Goal: Information Seeking & Learning: Learn about a topic

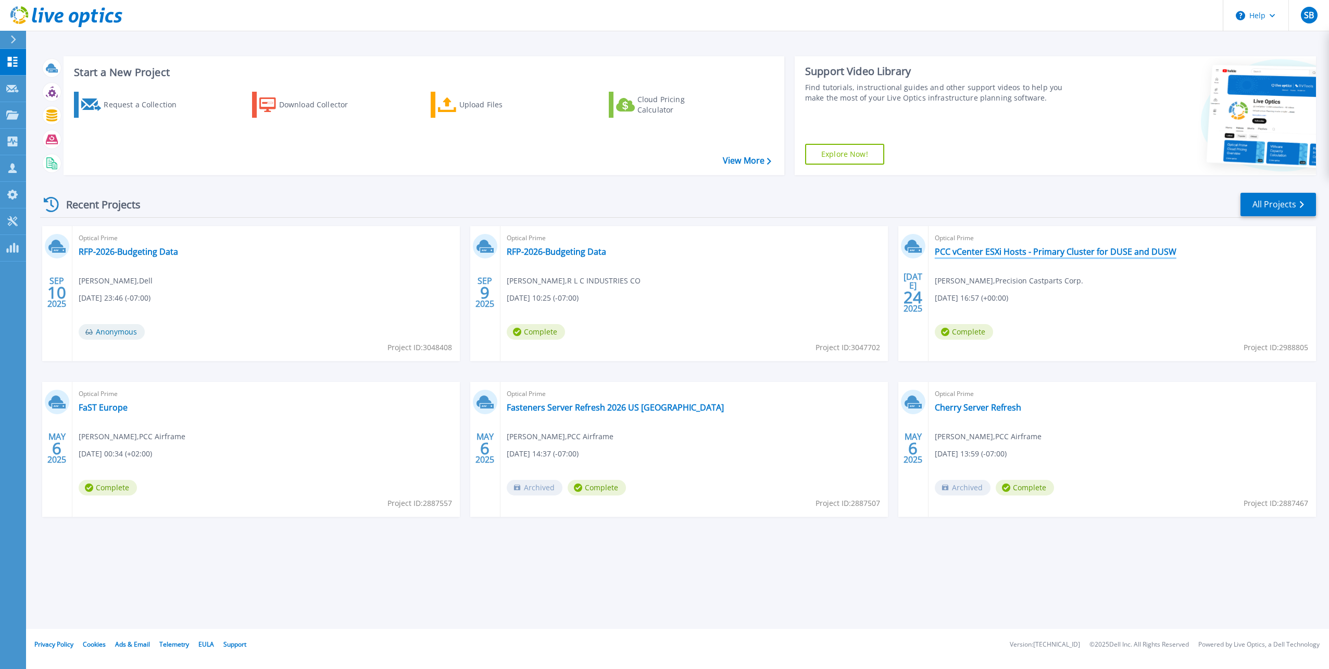
click at [995, 250] on link "PCC vCenter ESXi Hosts - Primary Cluster for DUSE and DUSW" at bounding box center [1056, 251] width 242 height 10
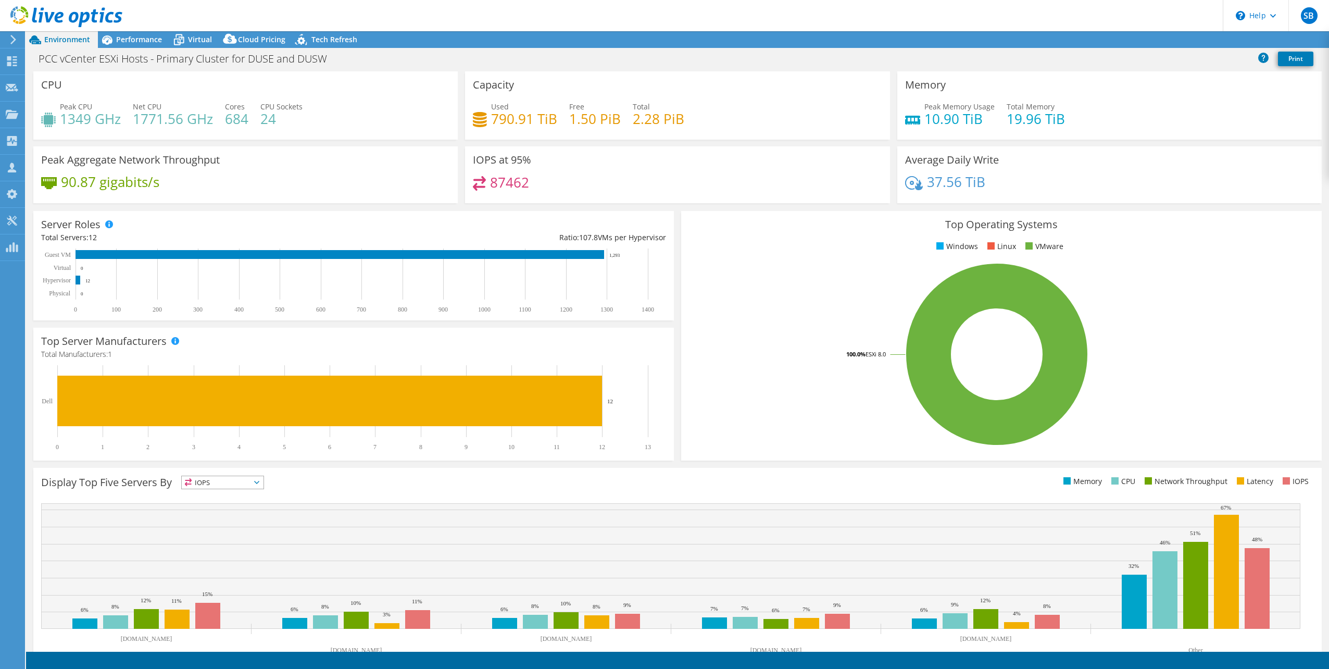
select select "USWest"
select select "USD"
click at [143, 40] on span "Performance" at bounding box center [139, 39] width 46 height 10
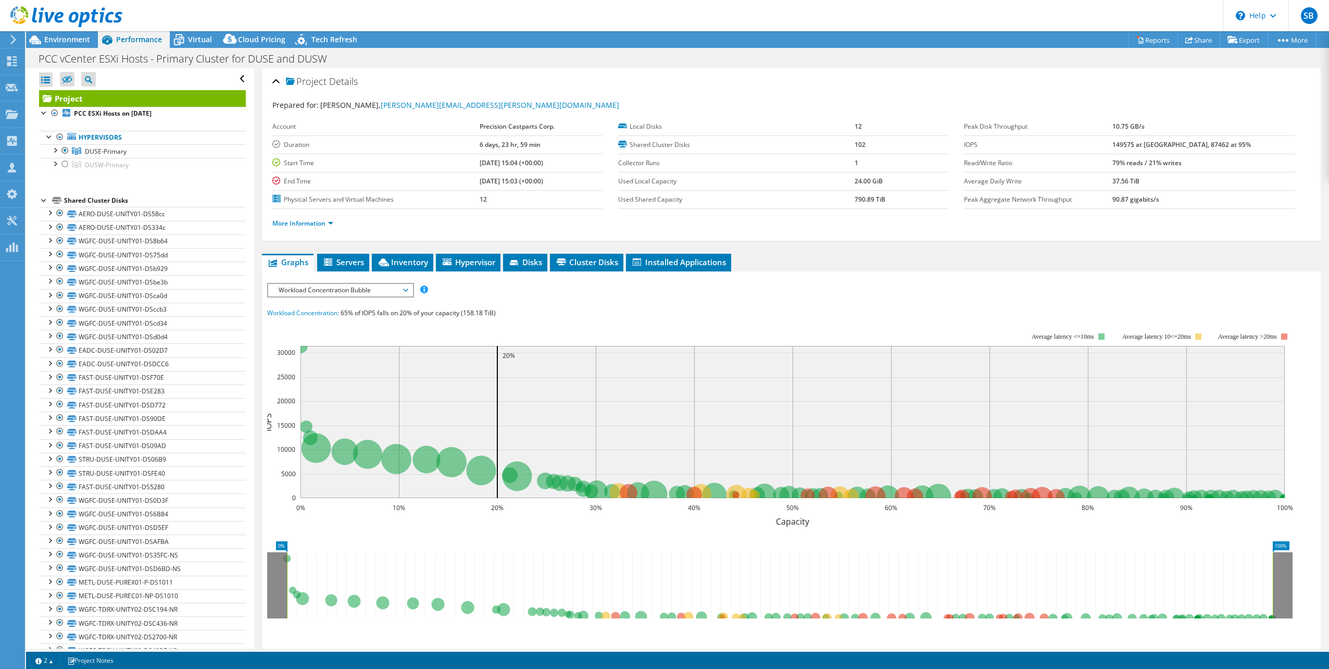
click at [332, 284] on span "Workload Concentration Bubble" at bounding box center [340, 290] width 134 height 12
click at [295, 374] on li "Memory" at bounding box center [340, 377] width 144 height 12
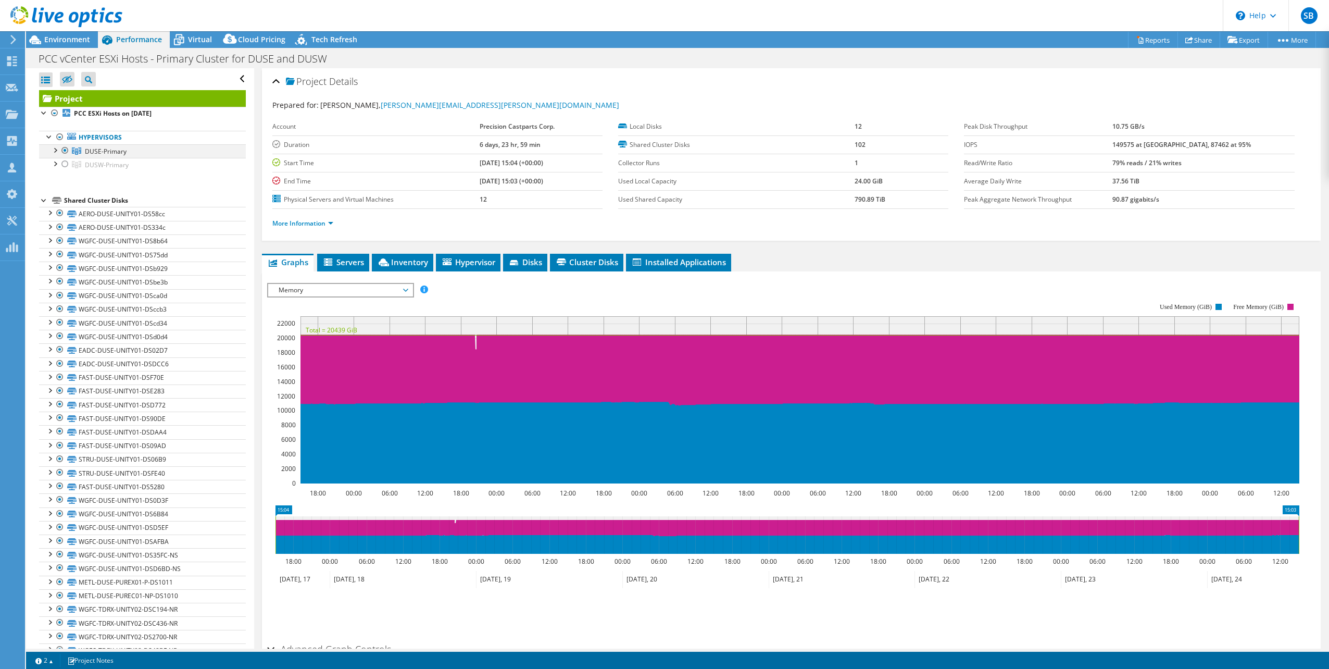
drag, startPoint x: 65, startPoint y: 164, endPoint x: 66, endPoint y: 154, distance: 9.4
click at [65, 164] on div at bounding box center [65, 164] width 10 height 12
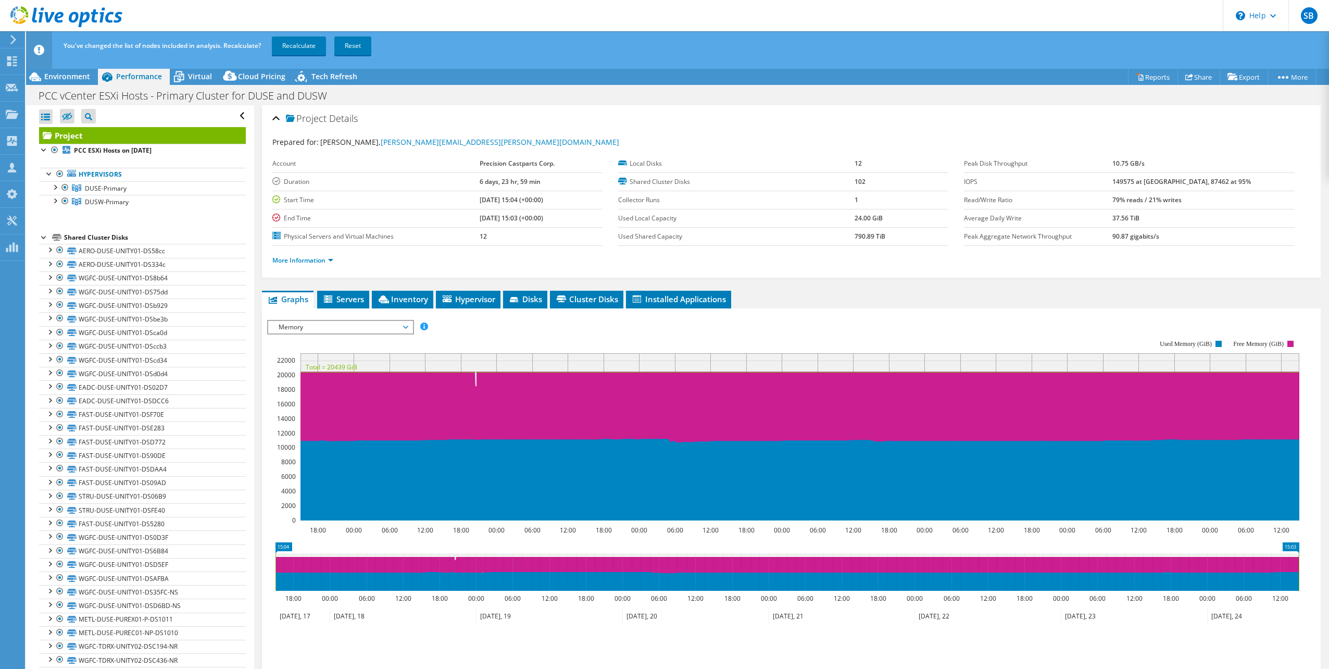
drag, startPoint x: 64, startPoint y: 184, endPoint x: 270, endPoint y: 86, distance: 228.0
click at [65, 184] on div at bounding box center [65, 187] width 10 height 12
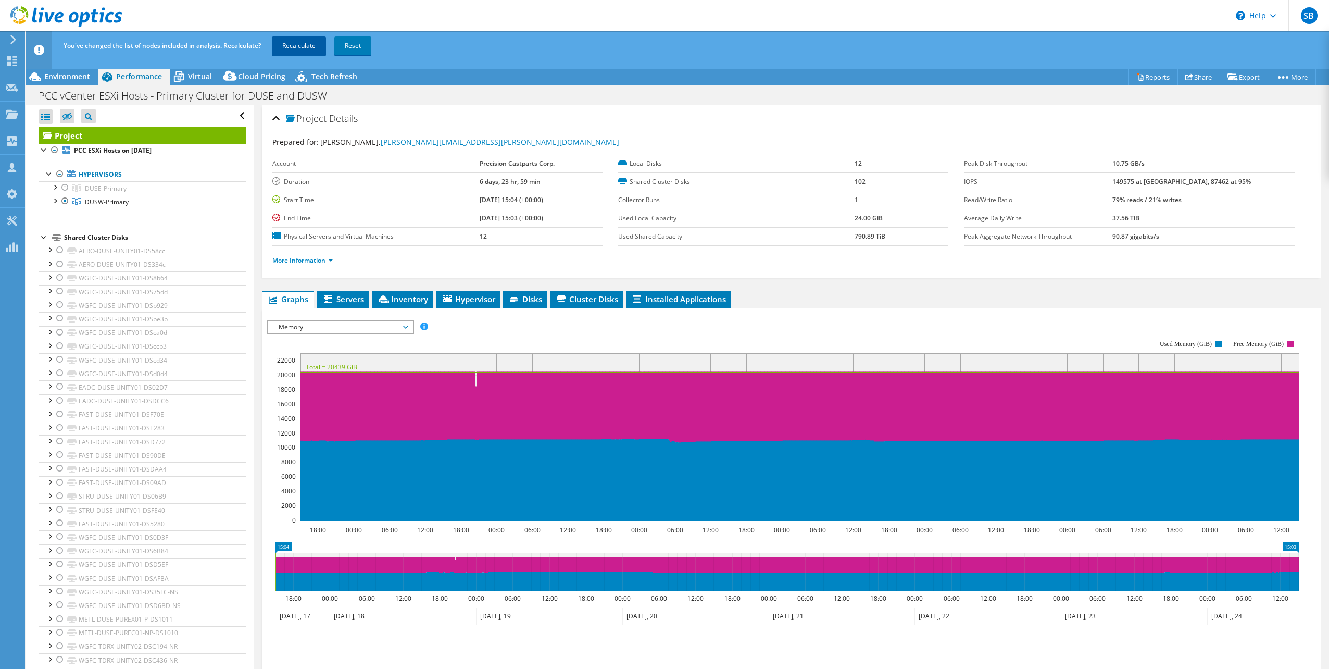
click at [305, 46] on link "Recalculate" at bounding box center [299, 45] width 54 height 19
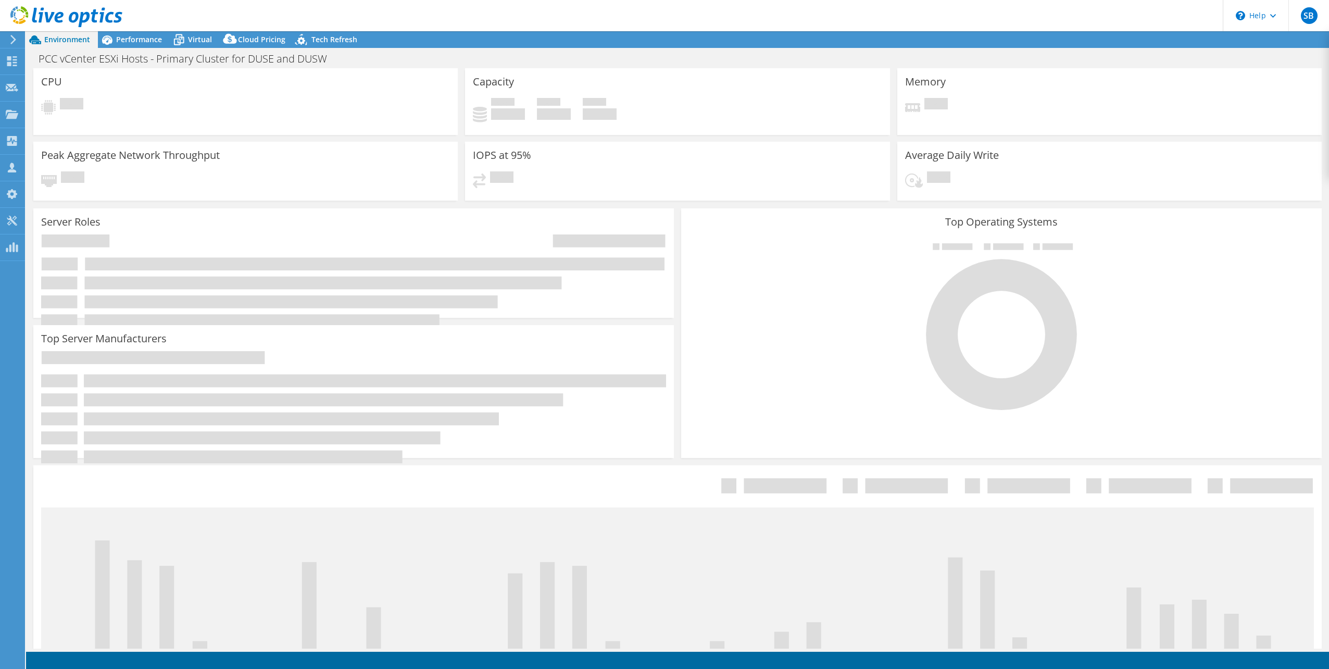
select select "USWest"
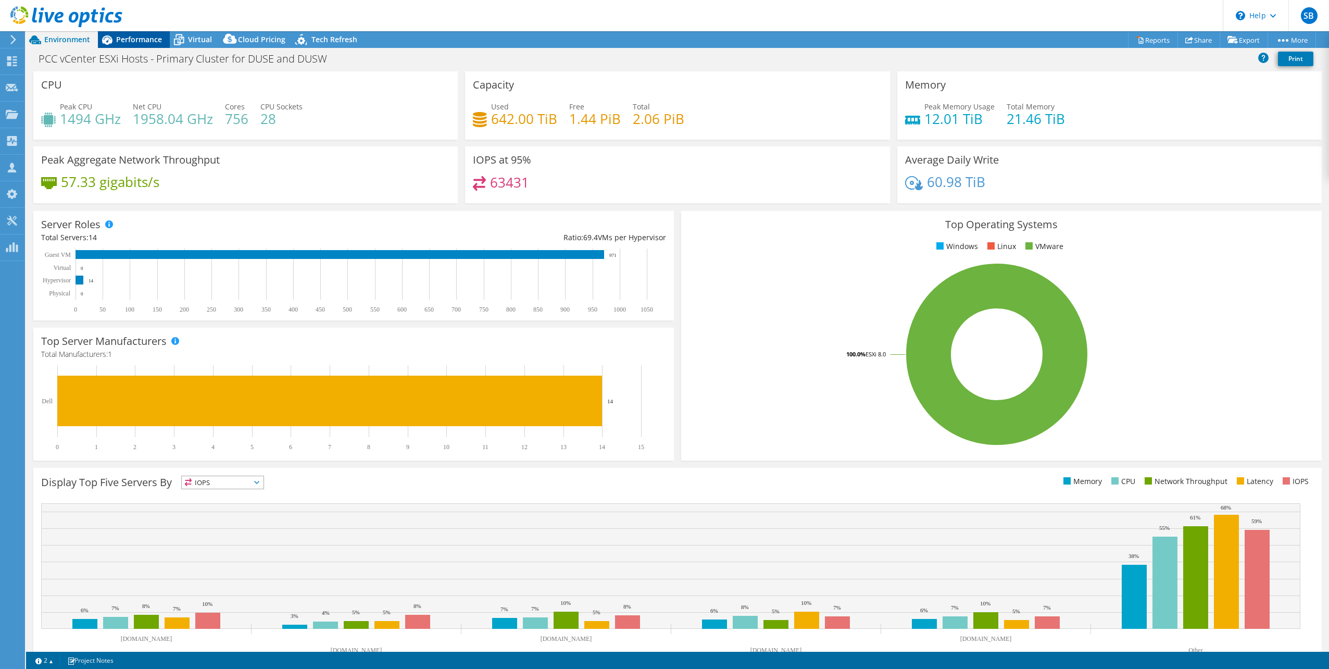
click at [132, 37] on span "Performance" at bounding box center [139, 39] width 46 height 10
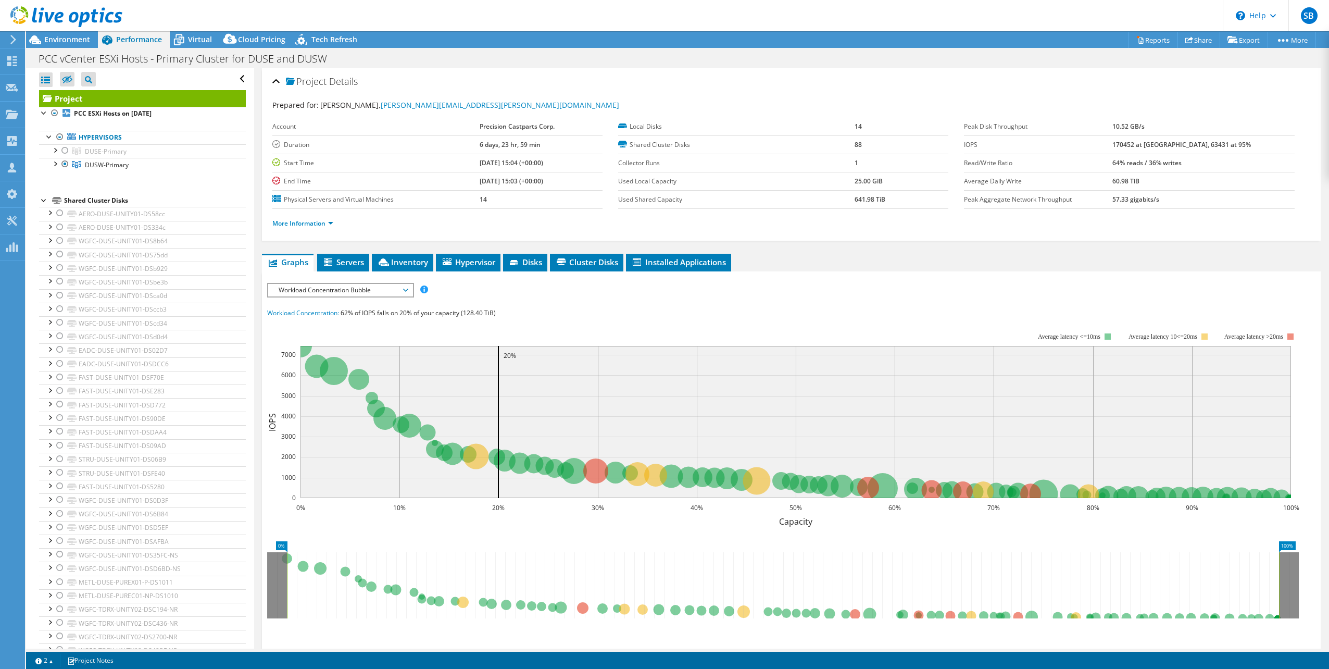
click at [376, 286] on span "Workload Concentration Bubble" at bounding box center [340, 290] width 134 height 12
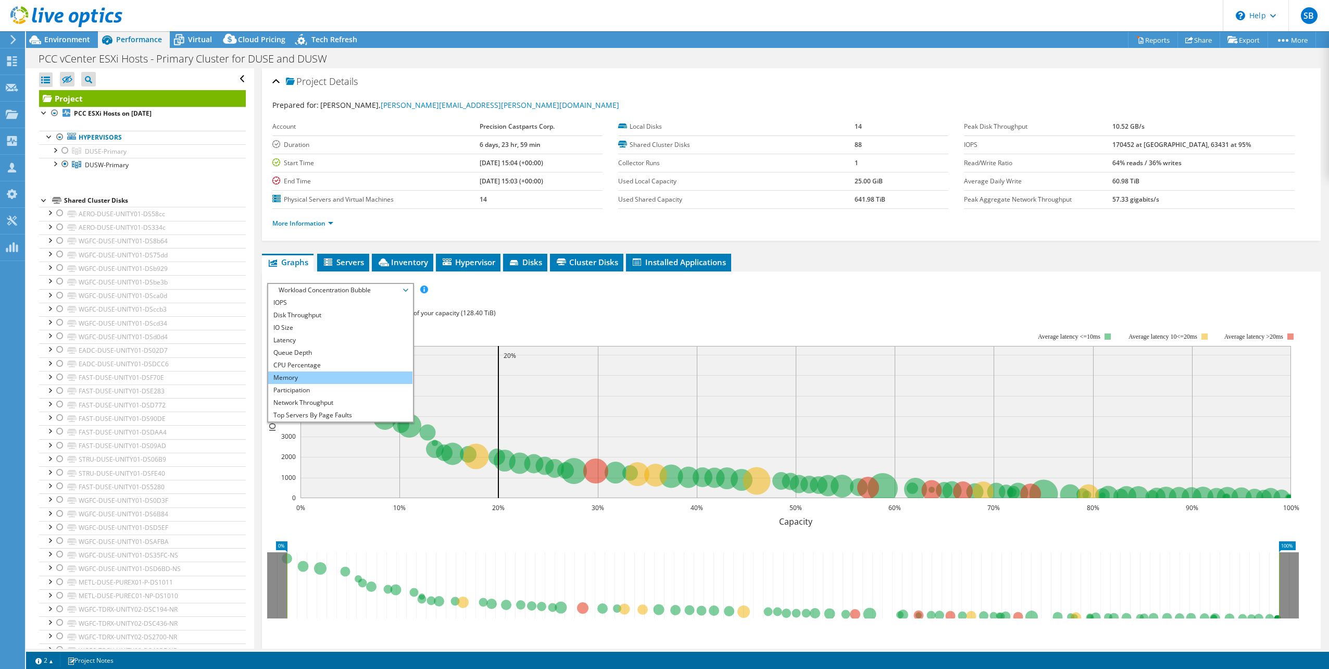
click at [307, 373] on li "Memory" at bounding box center [340, 377] width 144 height 12
